Goal: Task Accomplishment & Management: Manage account settings

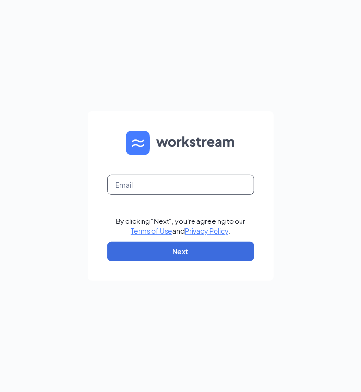
click at [139, 189] on input "text" at bounding box center [180, 185] width 147 height 20
type input "[EMAIL_ADDRESS][DOMAIN_NAME]"
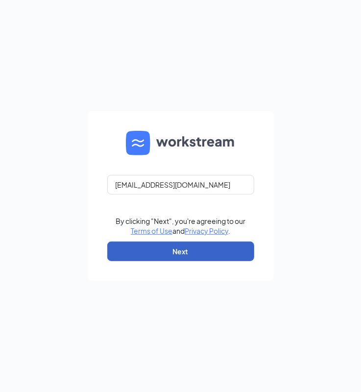
click at [166, 251] on button "Next" at bounding box center [180, 251] width 147 height 20
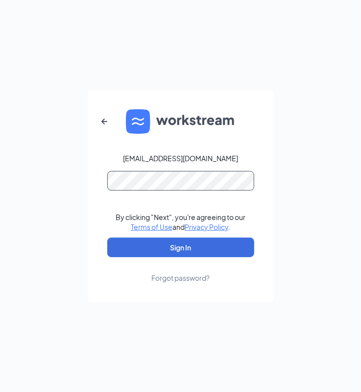
click at [107, 237] on button "Sign In" at bounding box center [180, 247] width 147 height 20
click at [193, 278] on div "Forgot password?" at bounding box center [180, 278] width 58 height 10
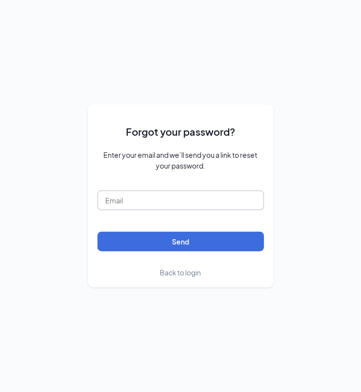
click at [184, 201] on input "text" at bounding box center [180, 200] width 166 height 20
type input "[EMAIL_ADDRESS][DOMAIN_NAME]"
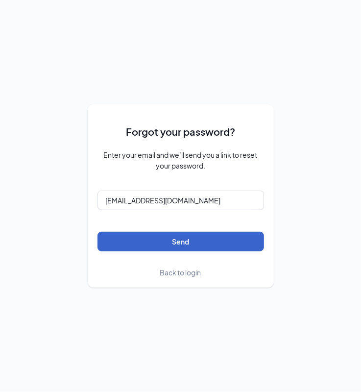
click at [191, 236] on button "Send" at bounding box center [180, 242] width 166 height 20
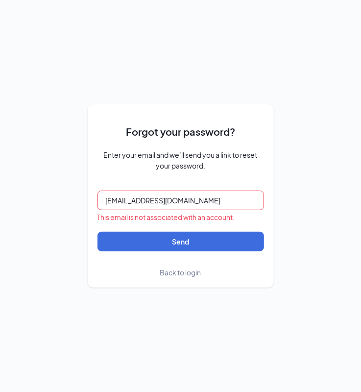
click at [175, 269] on span "Back to login" at bounding box center [180, 272] width 41 height 9
